Goal: Find specific page/section: Find specific page/section

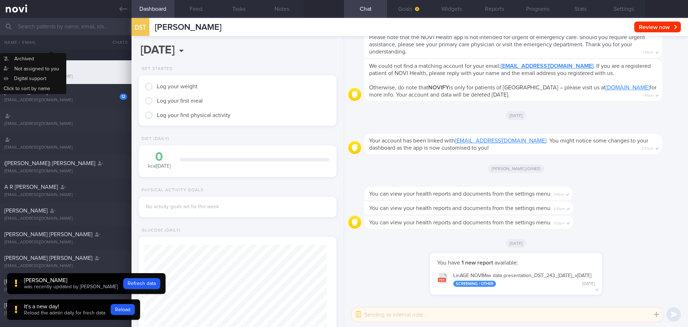
scroll to position [487, 0]
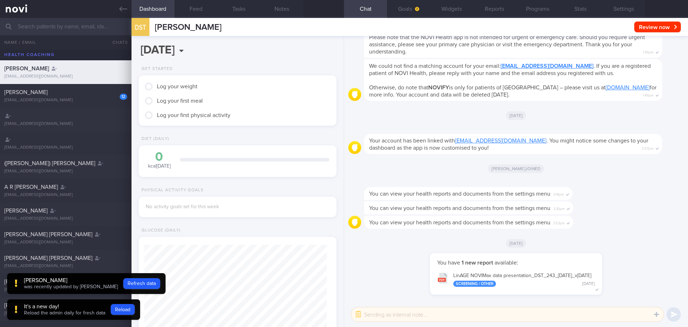
click at [47, 27] on input "text" at bounding box center [344, 26] width 688 height 17
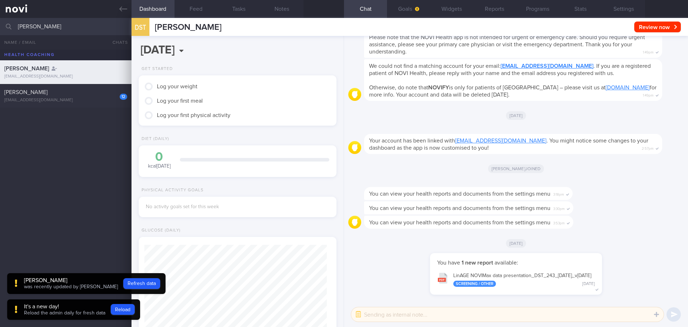
type input "[PERSON_NAME]"
click at [41, 68] on span "[PERSON_NAME]" at bounding box center [26, 69] width 45 height 6
click at [618, 9] on button "Settings" at bounding box center [623, 9] width 43 height 18
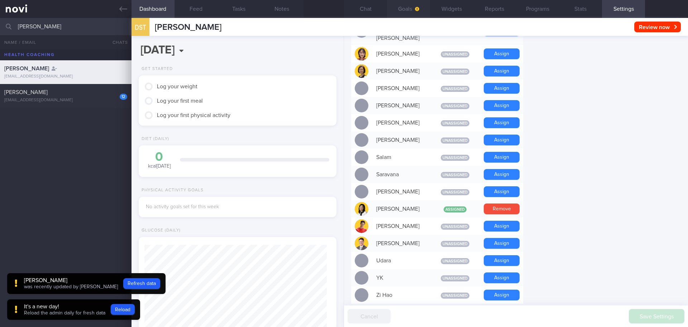
click at [400, 9] on button "Goals" at bounding box center [408, 9] width 43 height 18
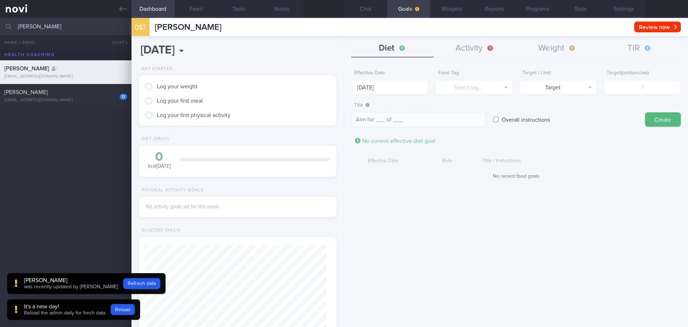
click at [343, 15] on div "Dashboard Feed Tasks Notes" at bounding box center [238, 9] width 213 height 18
click at [438, 11] on button "Widgets" at bounding box center [451, 9] width 43 height 18
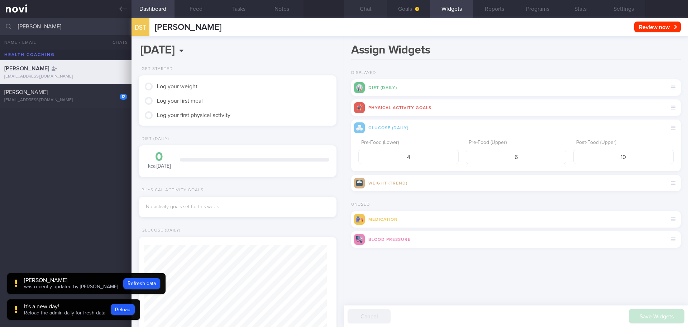
click at [367, 13] on button "Chat" at bounding box center [365, 9] width 43 height 18
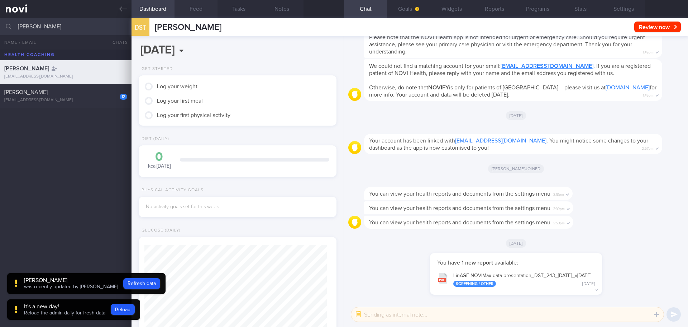
click at [195, 8] on button "Feed" at bounding box center [196, 9] width 43 height 18
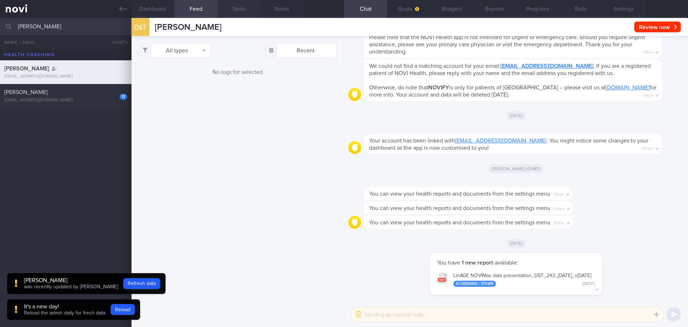
click at [241, 13] on button "Tasks" at bounding box center [239, 9] width 43 height 18
click at [276, 13] on button "Notes" at bounding box center [282, 9] width 43 height 18
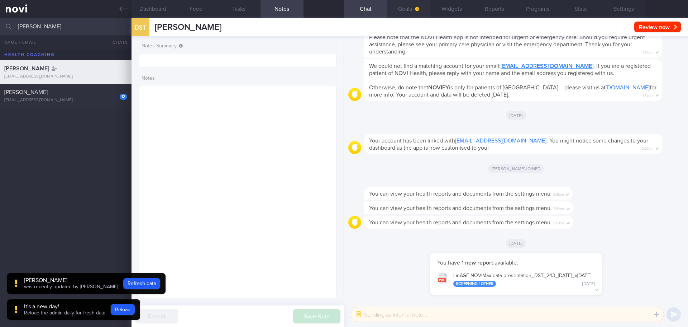
click at [416, 9] on icon "button" at bounding box center [417, 9] width 4 height 4
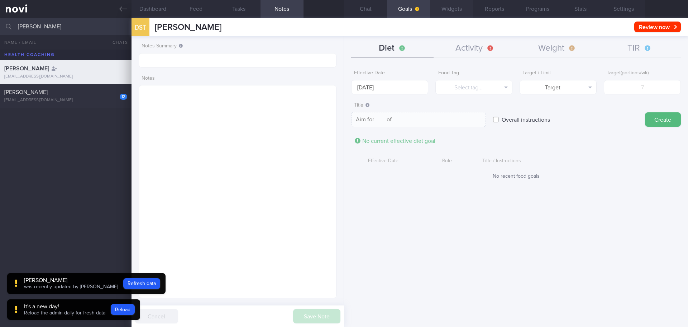
click at [454, 12] on button "Widgets" at bounding box center [451, 9] width 43 height 18
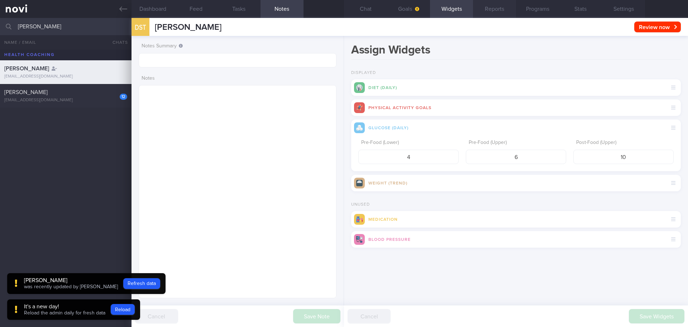
click at [479, 11] on button "Reports" at bounding box center [494, 9] width 43 height 18
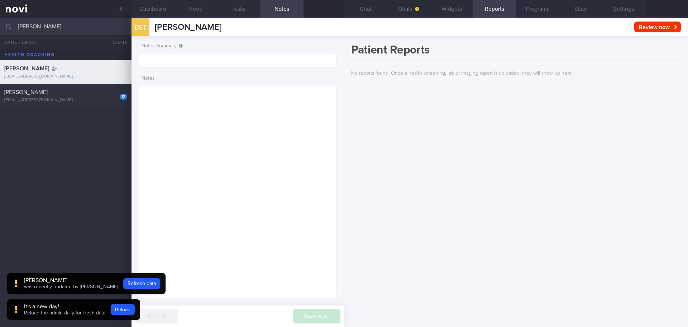
click at [491, 11] on button "Reports" at bounding box center [494, 9] width 43 height 18
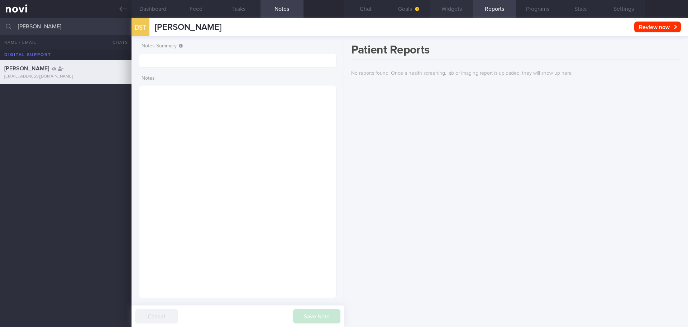
click at [457, 15] on button "Widgets" at bounding box center [451, 9] width 43 height 18
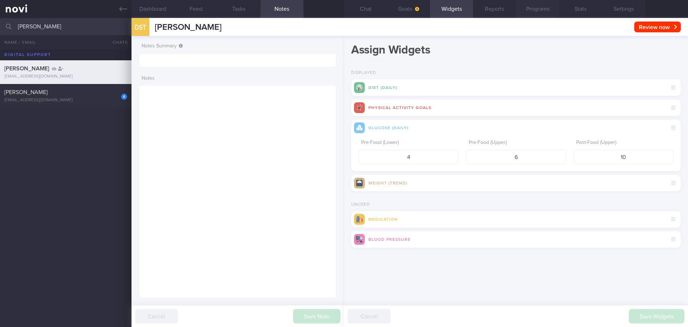
click at [538, 7] on button "Programs" at bounding box center [537, 9] width 43 height 18
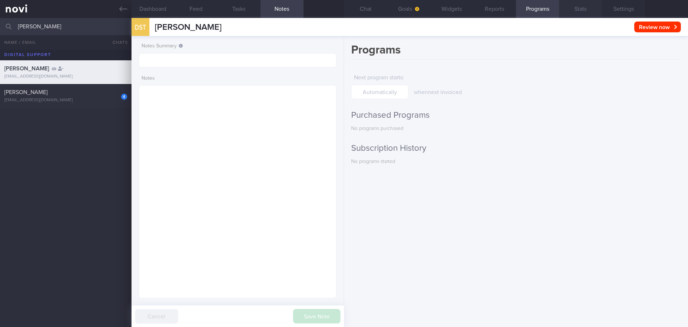
click at [587, 13] on button "Stats" at bounding box center [580, 9] width 43 height 18
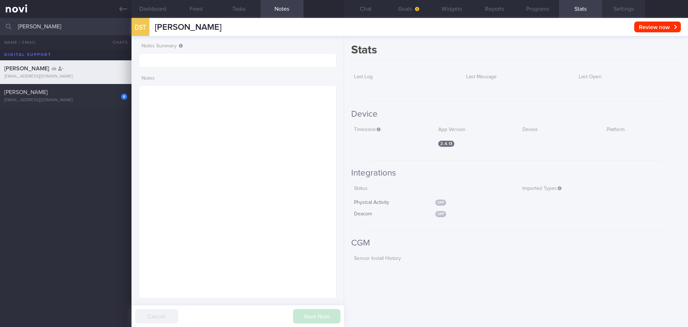
click at [614, 12] on button "Settings" at bounding box center [623, 9] width 43 height 18
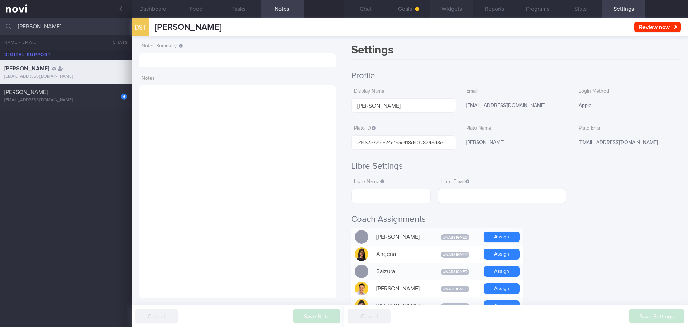
click at [454, 7] on button "Widgets" at bounding box center [451, 9] width 43 height 18
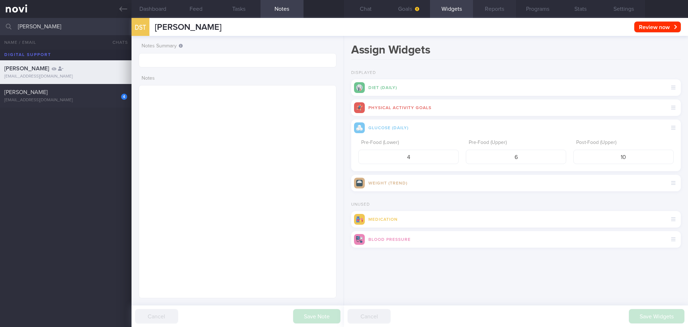
click at [489, 11] on button "Reports" at bounding box center [494, 9] width 43 height 18
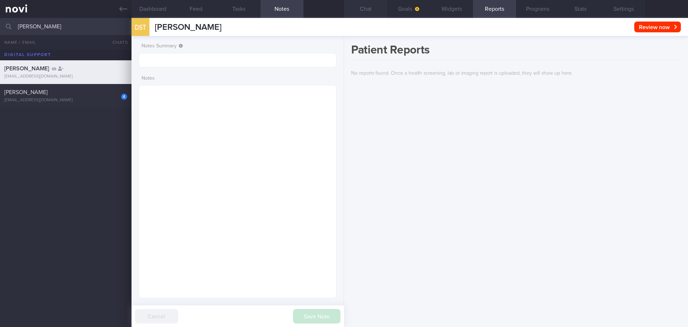
click at [380, 14] on button "Chat" at bounding box center [365, 9] width 43 height 18
